Goal: Task Accomplishment & Management: Use online tool/utility

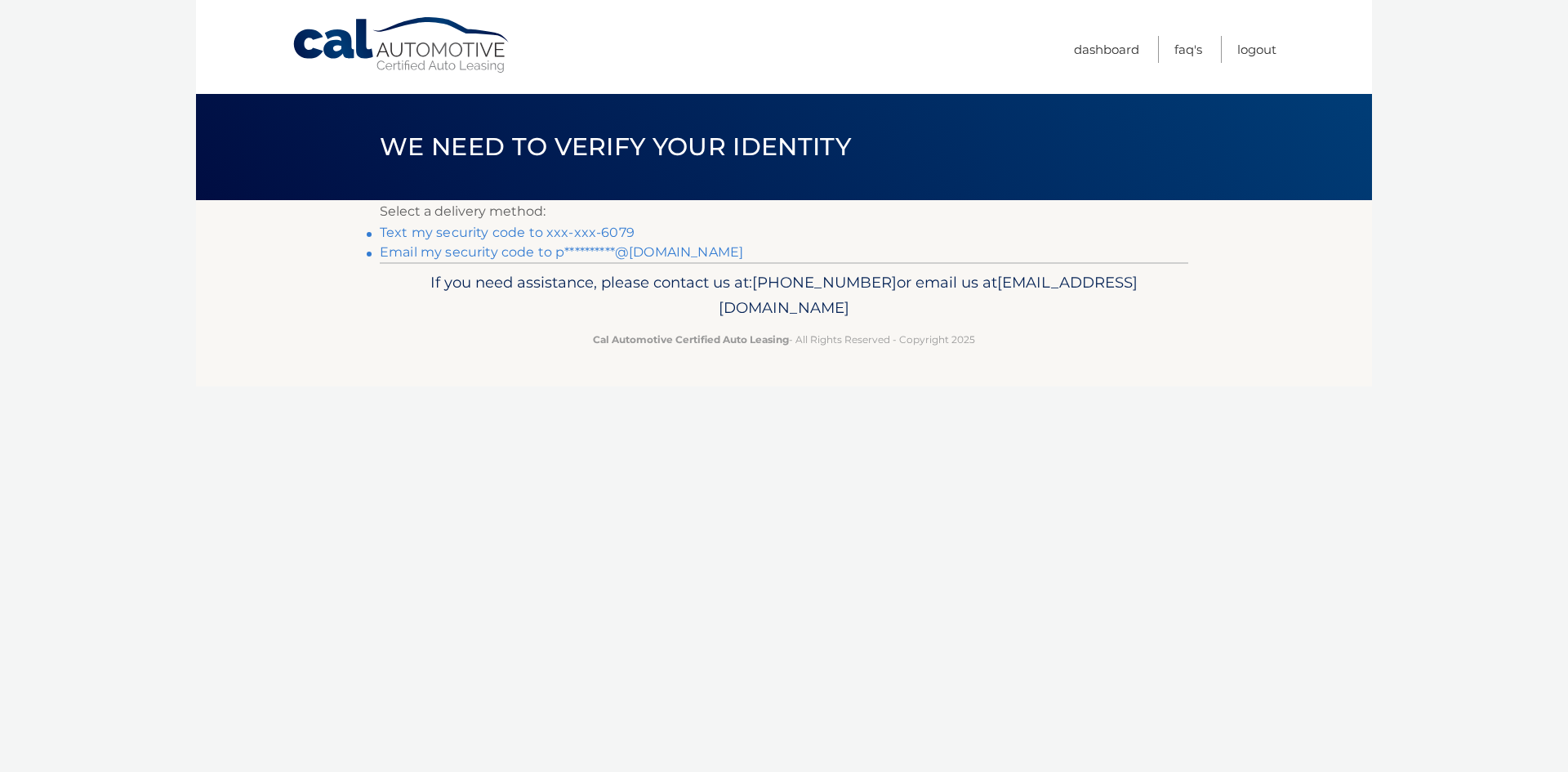
click at [505, 232] on link "Text my security code to xxx-xxx-6079" at bounding box center [507, 232] width 255 height 16
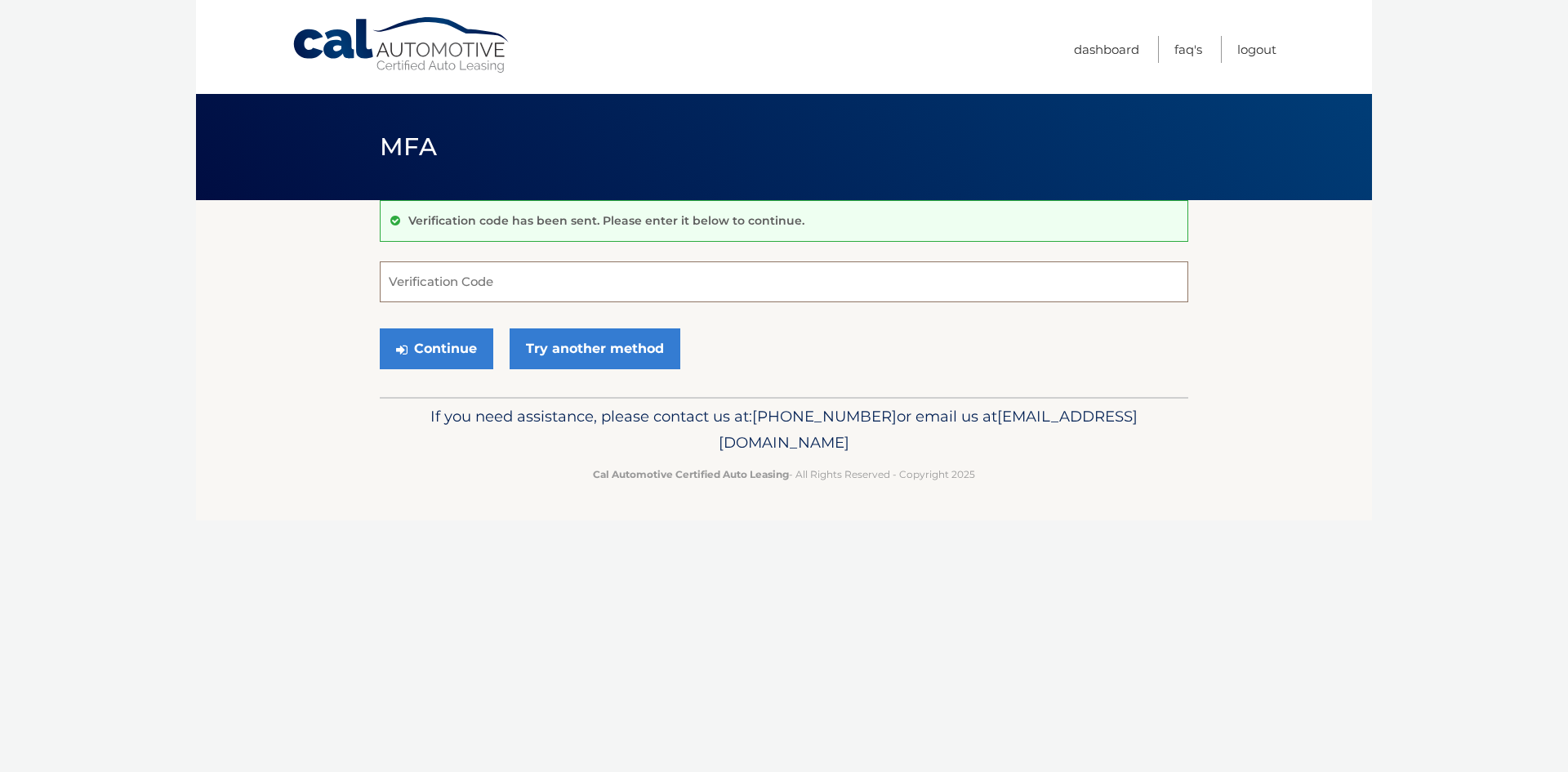
click at [451, 292] on input "Verification Code" at bounding box center [784, 282] width 809 height 41
type input "677623"
click at [446, 357] on button "Continue" at bounding box center [436, 348] width 113 height 41
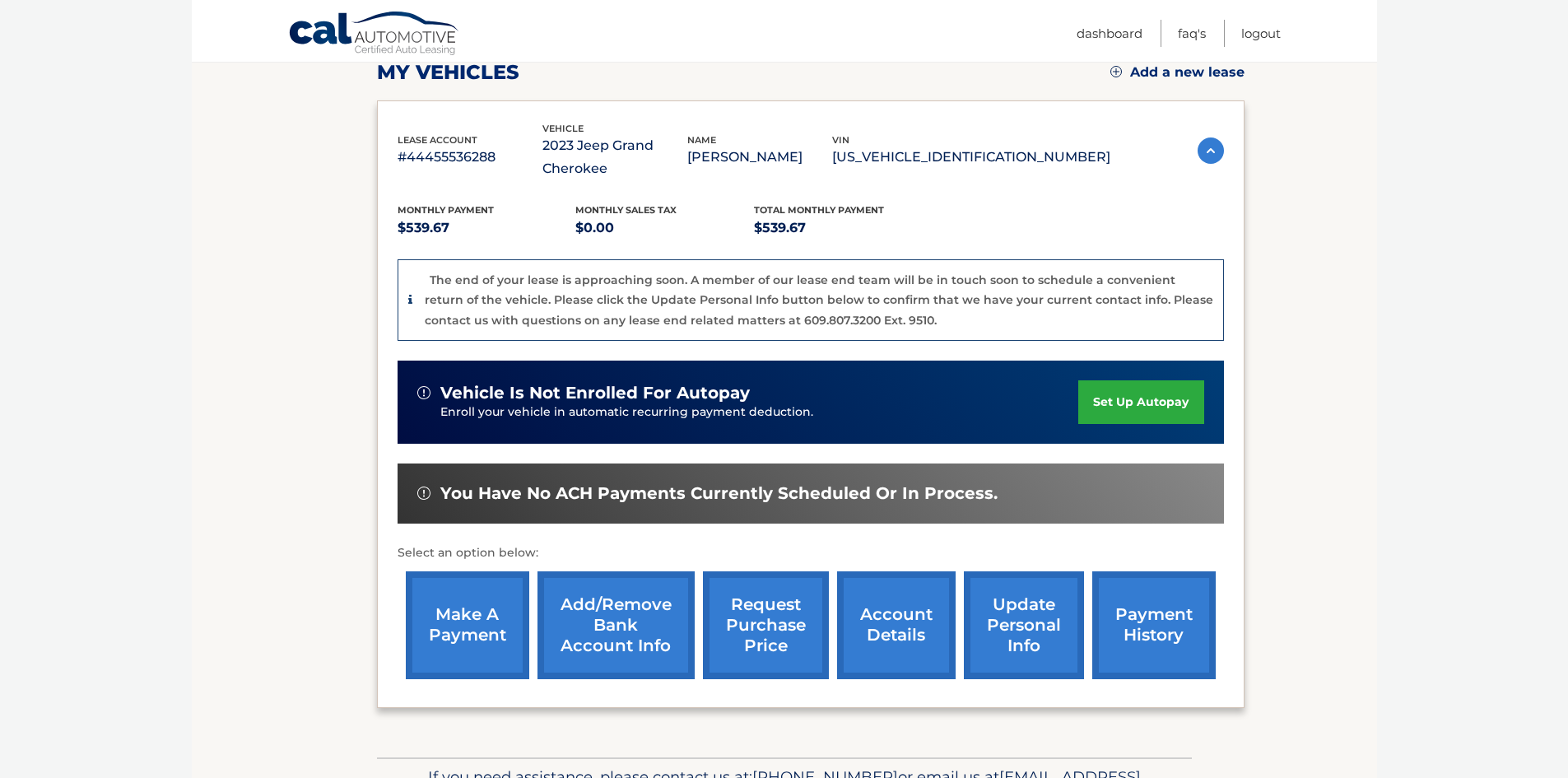
scroll to position [330, 0]
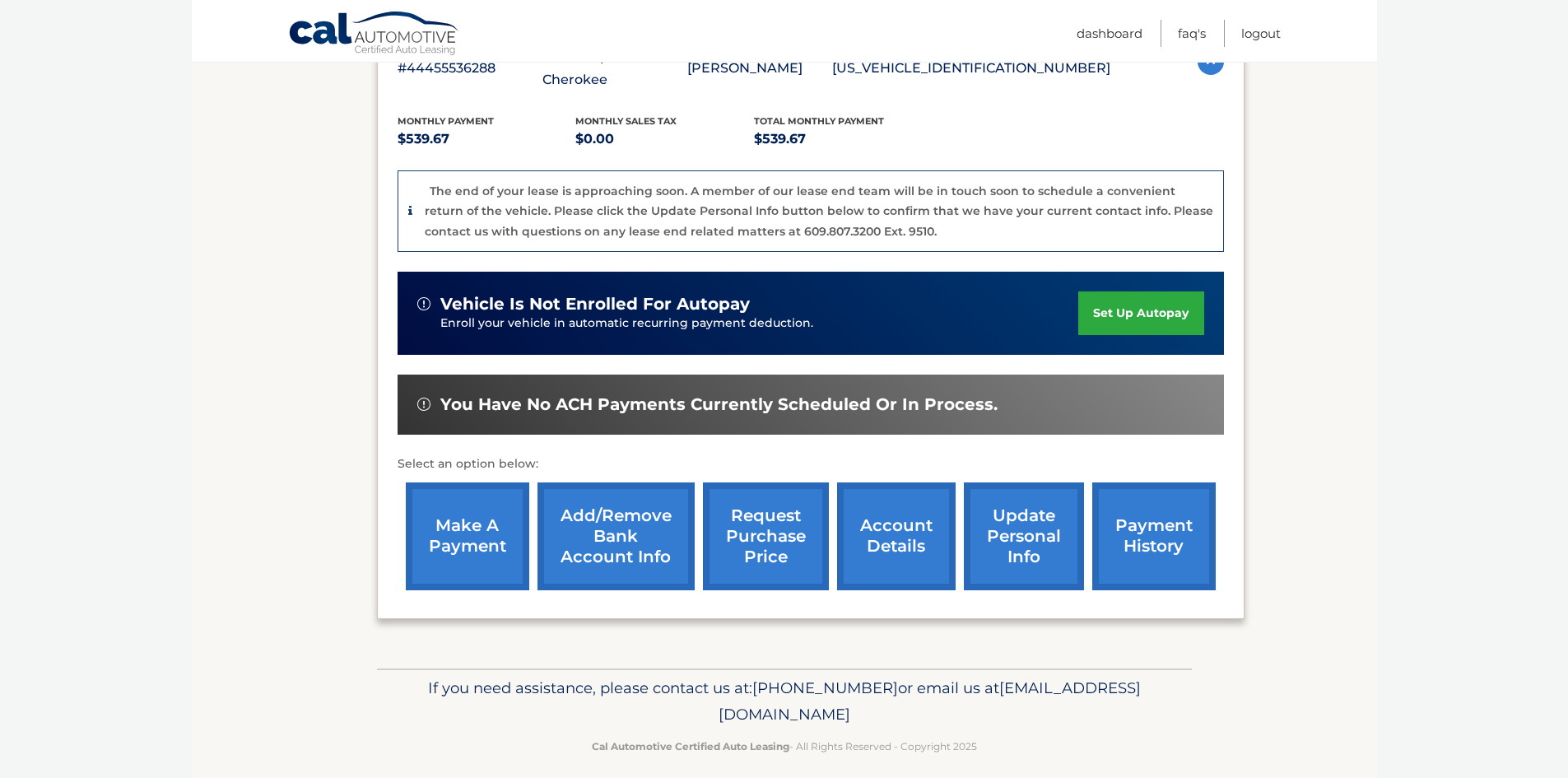
click at [454, 550] on link "make a payment" at bounding box center [467, 537] width 123 height 108
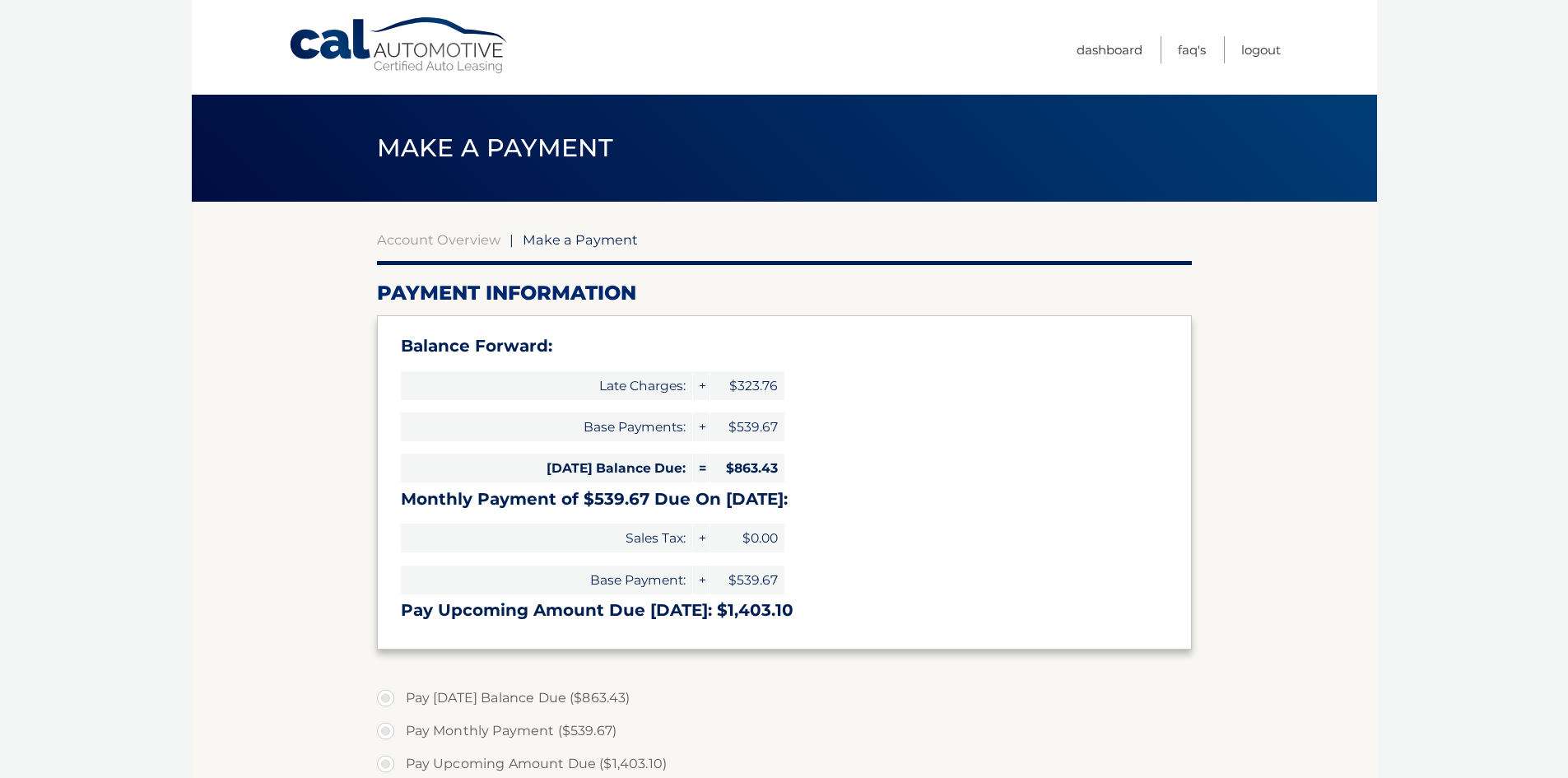
select select "MGMwYmY0MTItODA1ZC00ZGY0LWFhOGUtZDJhMjVhNGQ5ZjUx"
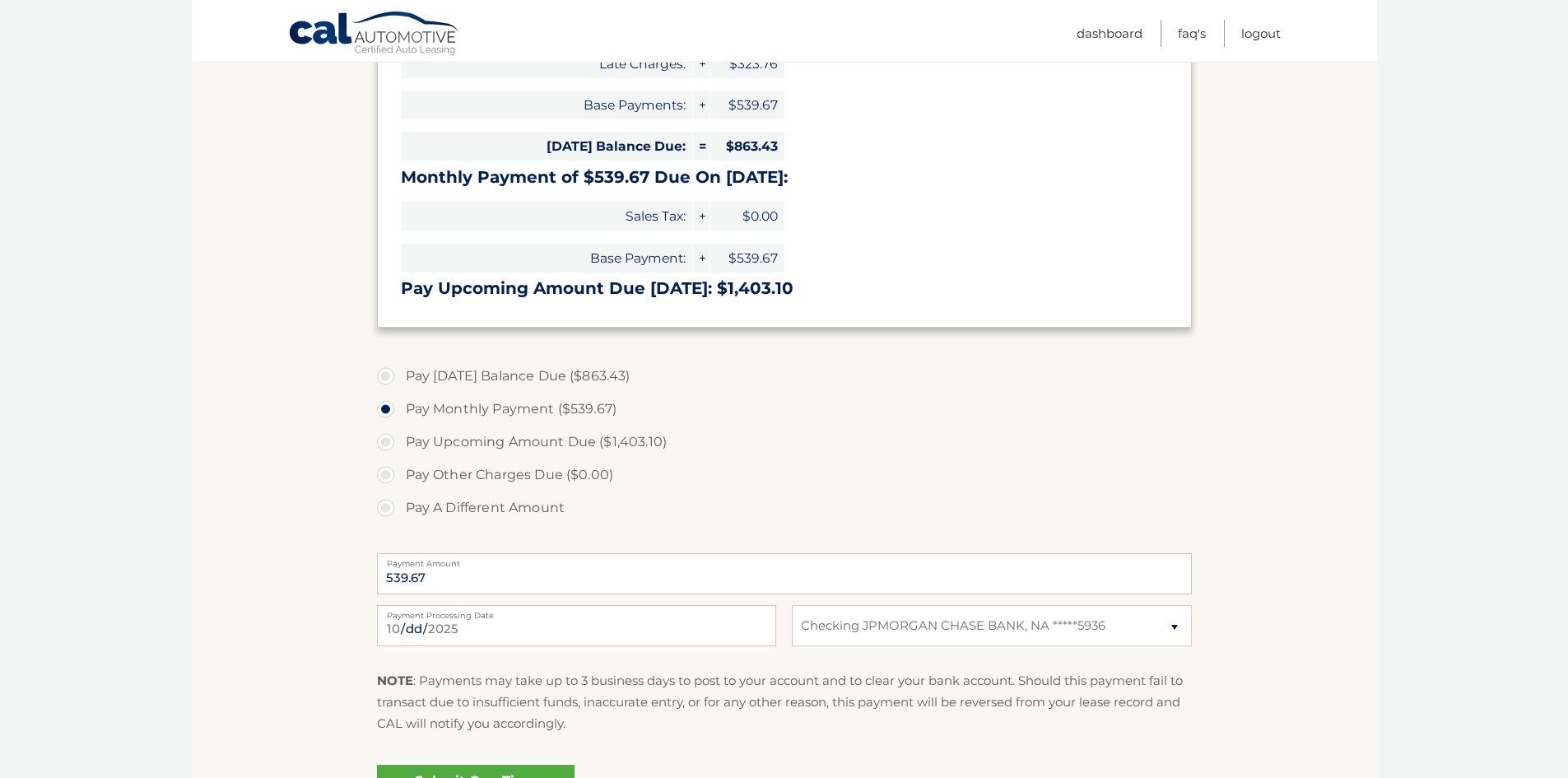
scroll to position [494, 0]
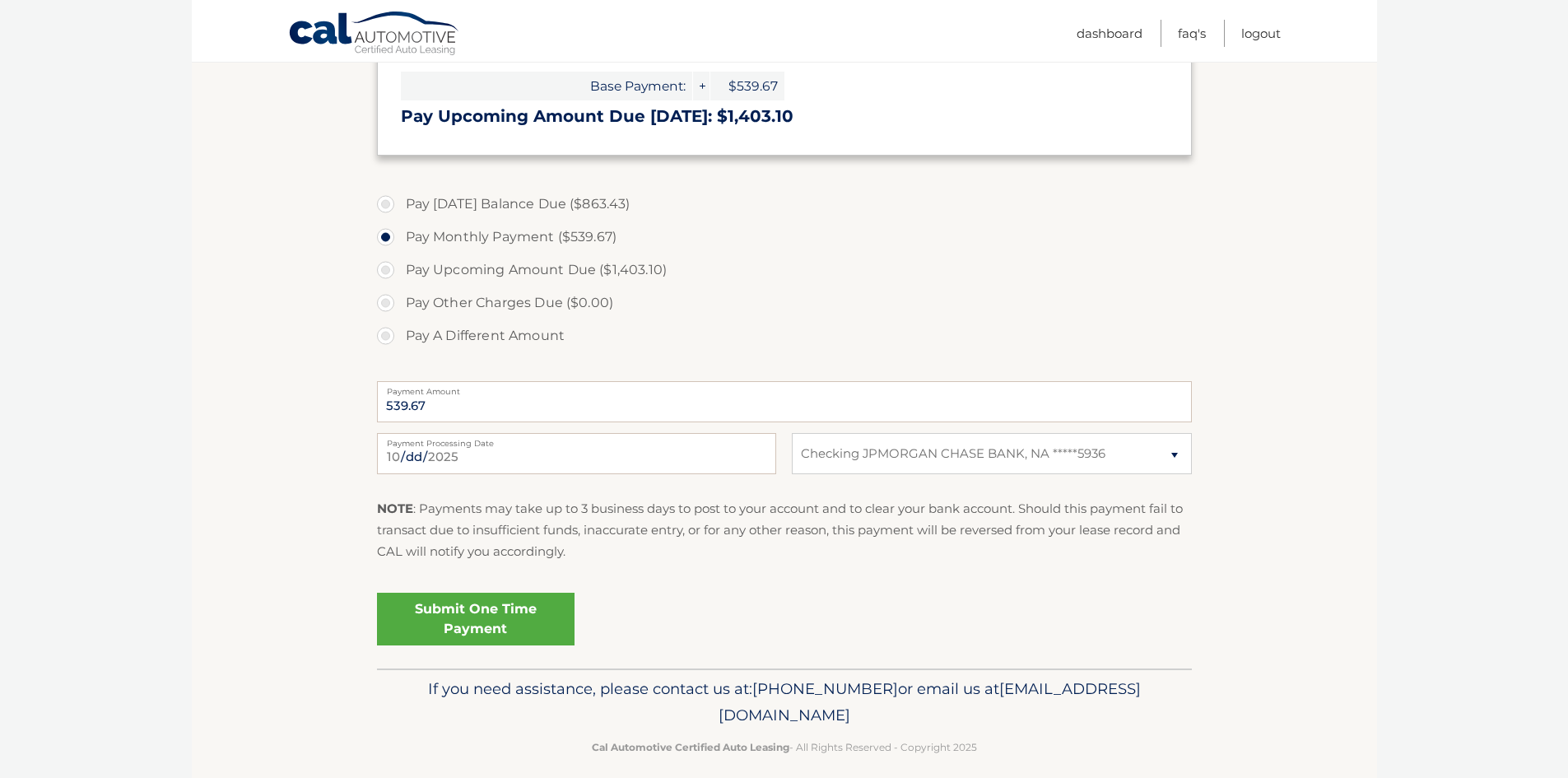
click at [498, 617] on link "Submit One Time Payment" at bounding box center [475, 618] width 198 height 53
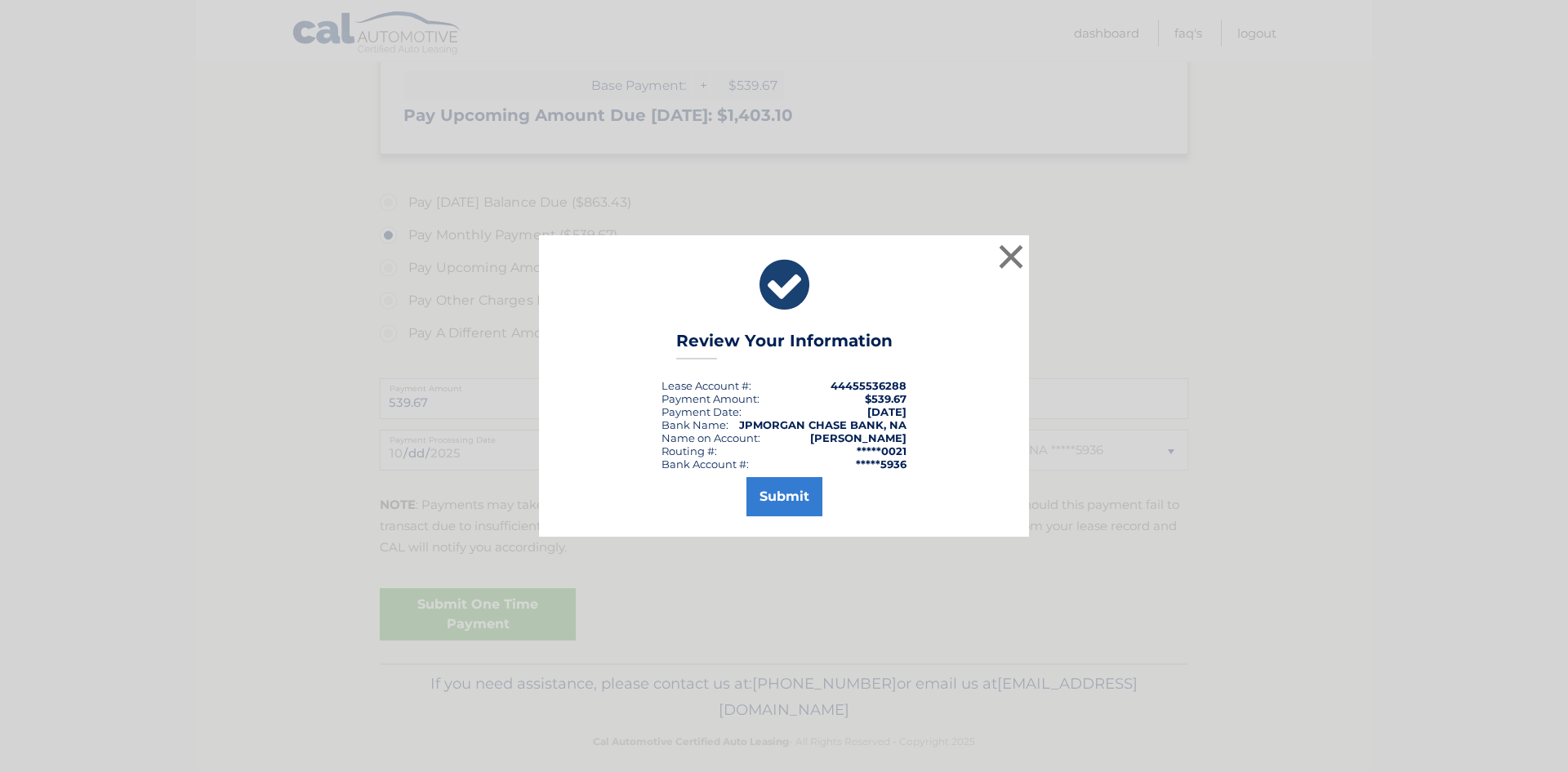
click at [743, 510] on div "Submit" at bounding box center [784, 494] width 450 height 46
click at [1010, 252] on button "×" at bounding box center [1011, 256] width 32 height 32
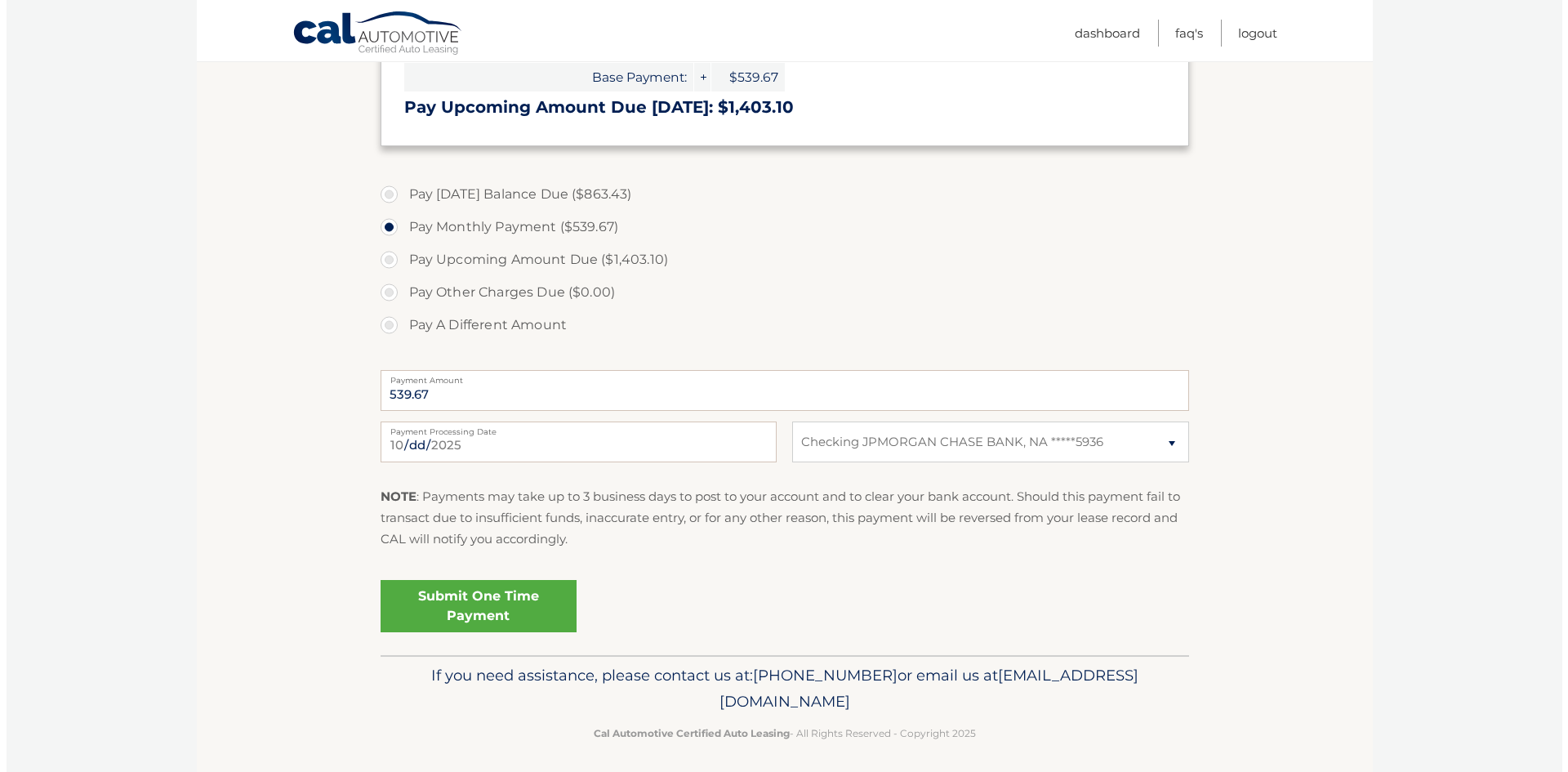
scroll to position [506, 0]
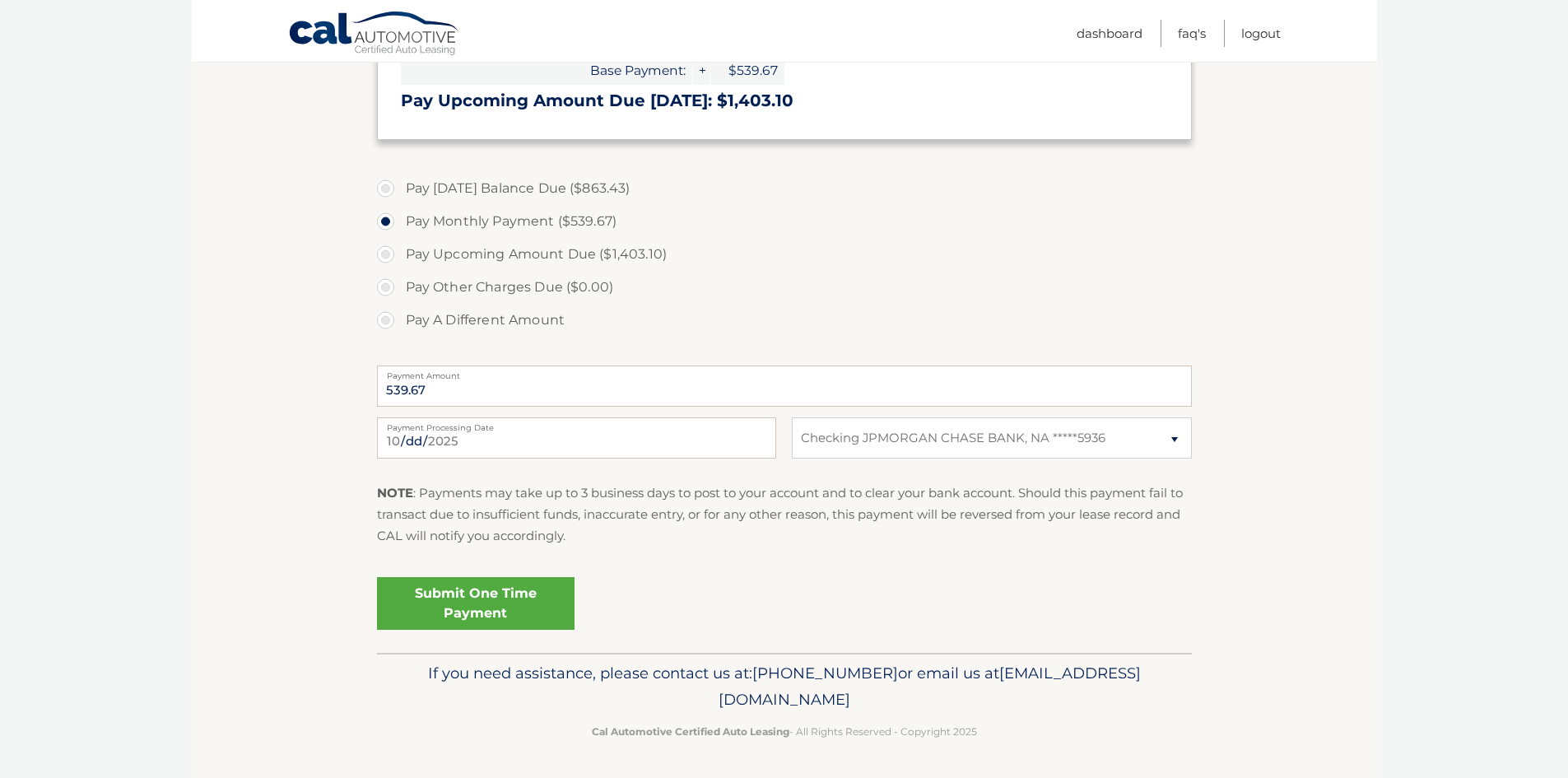
click at [462, 603] on link "Submit One Time Payment" at bounding box center [475, 603] width 198 height 53
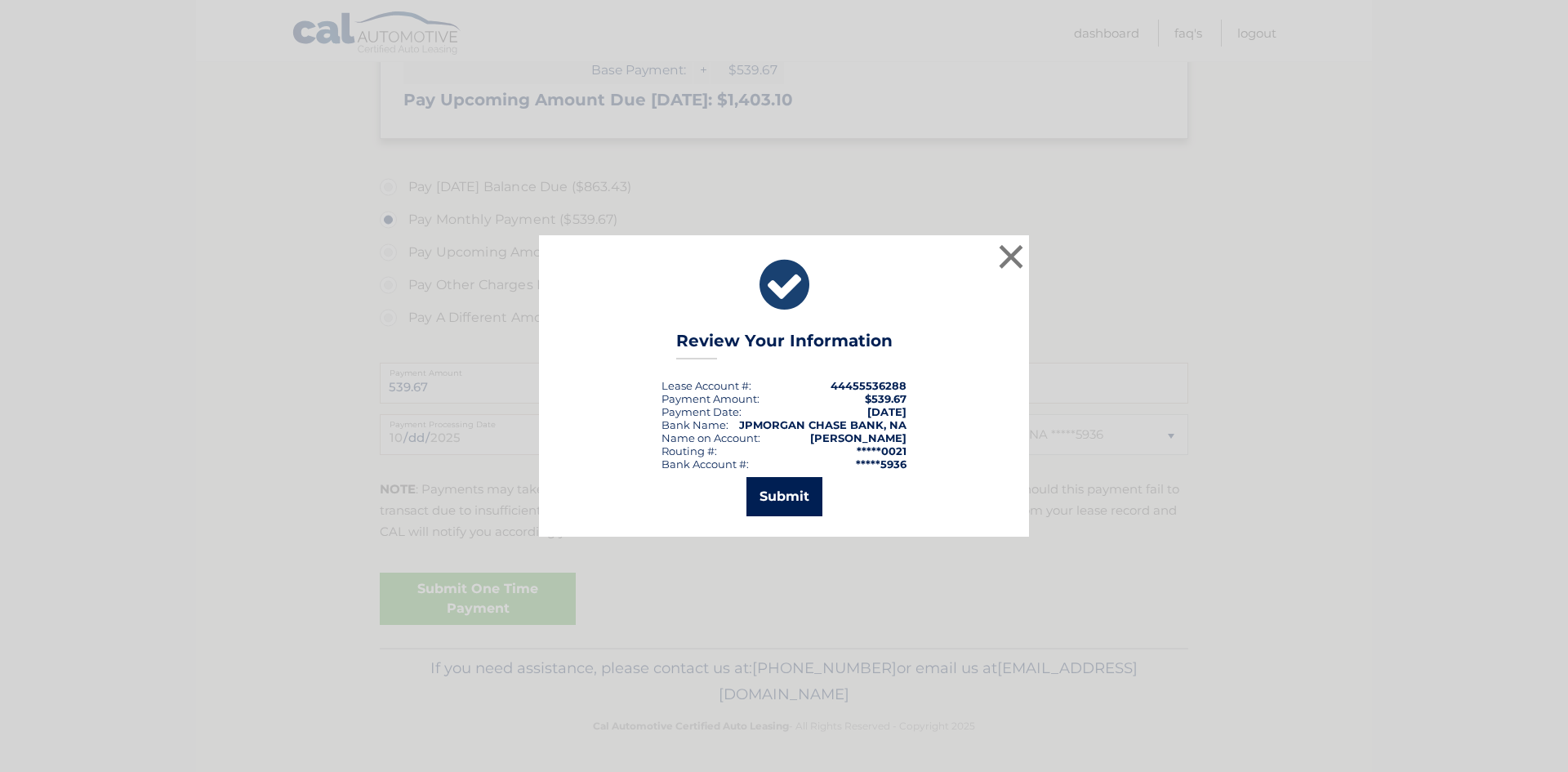
click at [790, 501] on button "Submit" at bounding box center [784, 497] width 76 height 40
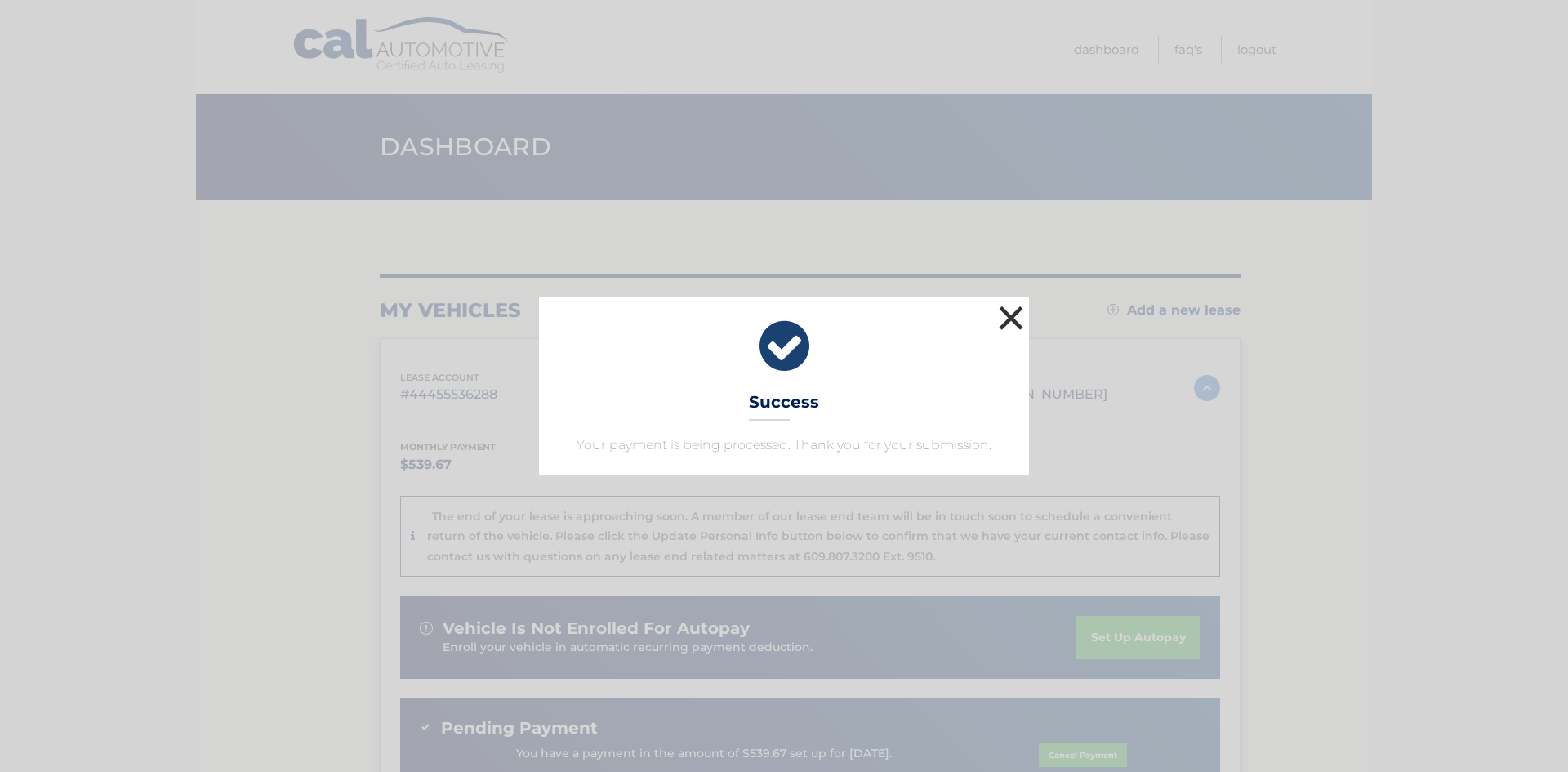
click at [1011, 321] on button "×" at bounding box center [1011, 317] width 32 height 32
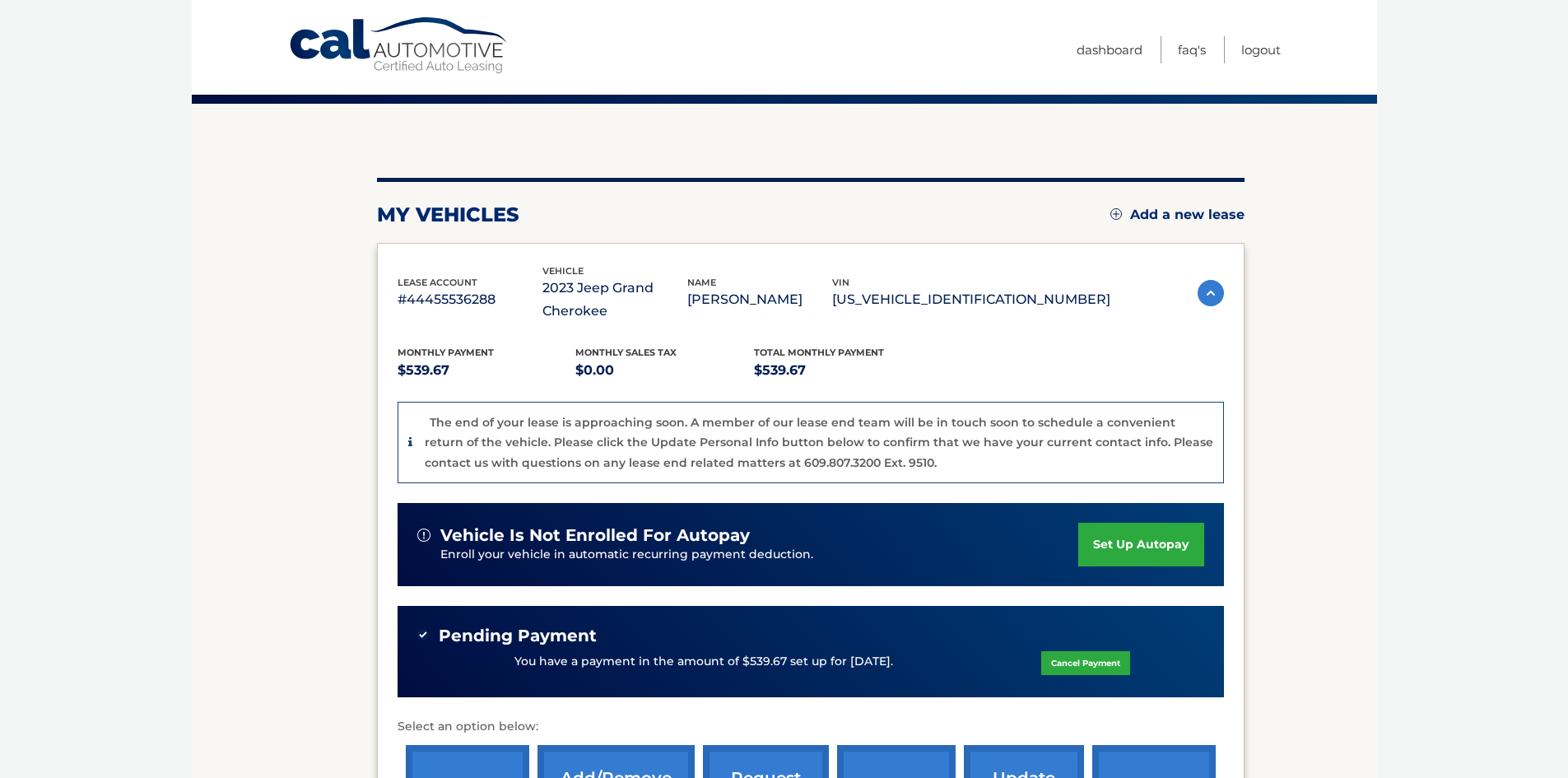
scroll to position [247, 0]
